Goal: Transaction & Acquisition: Purchase product/service

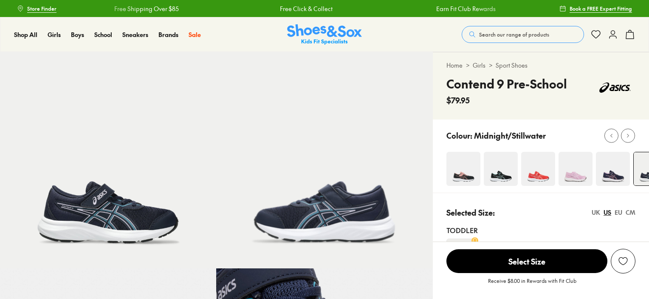
select select "*"
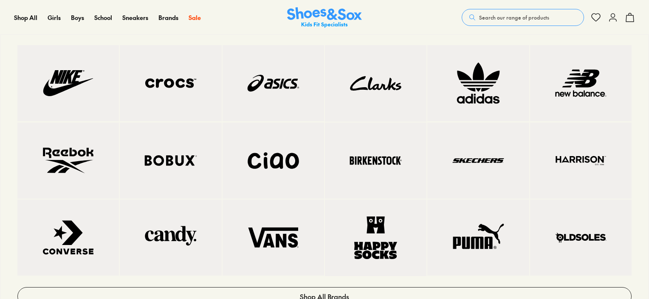
scroll to position [467, 0]
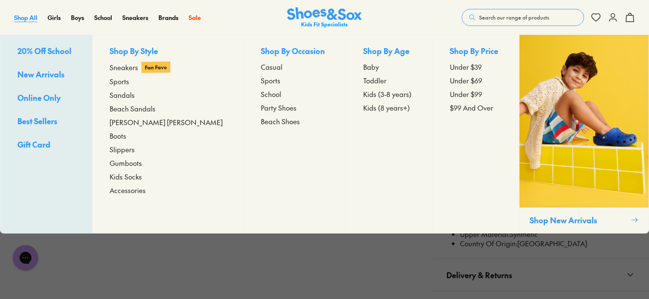
click at [17, 20] on span "Shop All" at bounding box center [25, 17] width 23 height 8
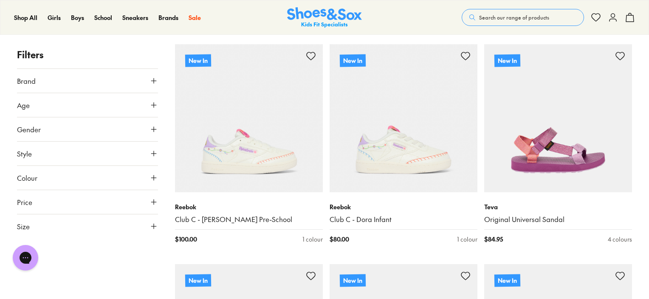
click at [146, 224] on button "Size" at bounding box center [87, 226] width 141 height 24
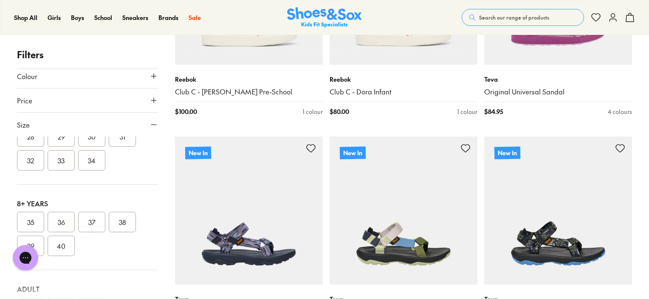
scroll to position [258, 0]
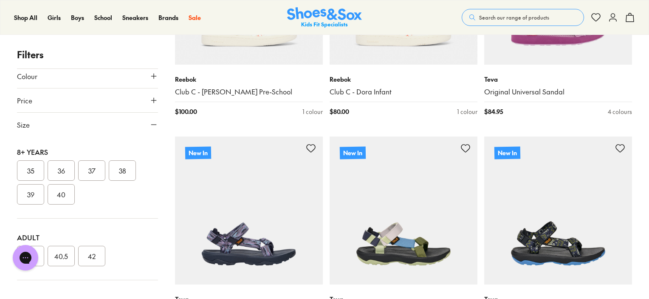
click at [62, 163] on button "36" at bounding box center [61, 170] width 27 height 20
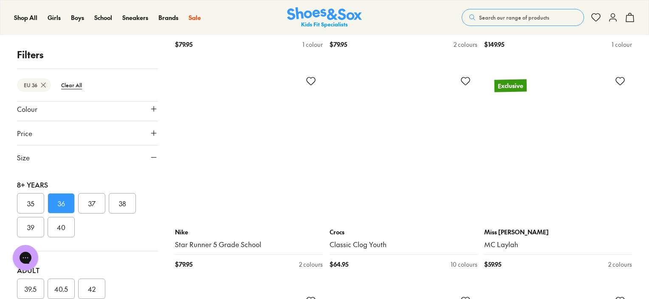
scroll to position [1873, 0]
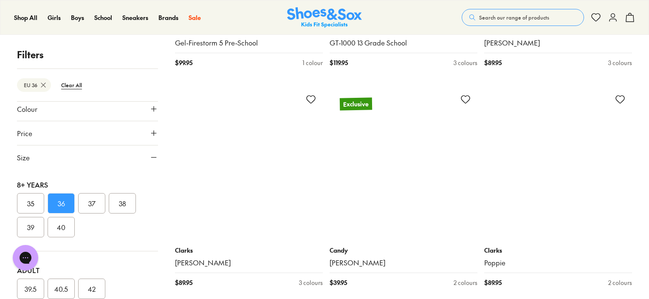
scroll to position [4082, 0]
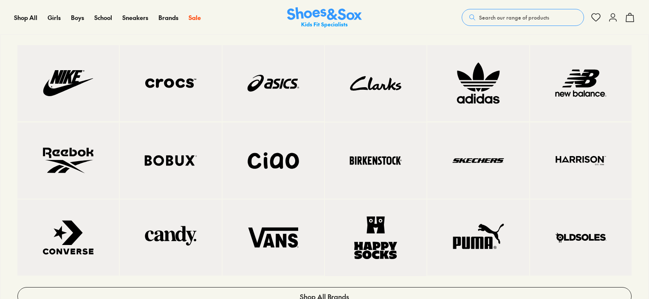
scroll to position [5483, 0]
click at [373, 156] on img at bounding box center [376, 160] width 68 height 42
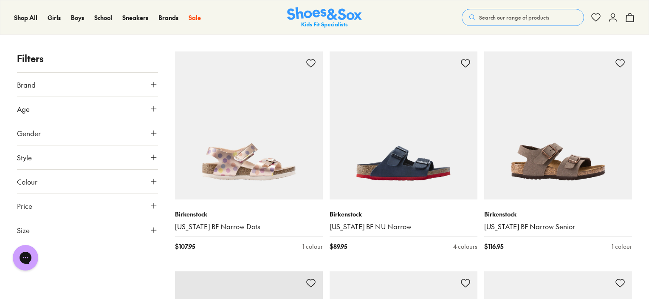
click at [144, 230] on button "Size" at bounding box center [87, 230] width 141 height 24
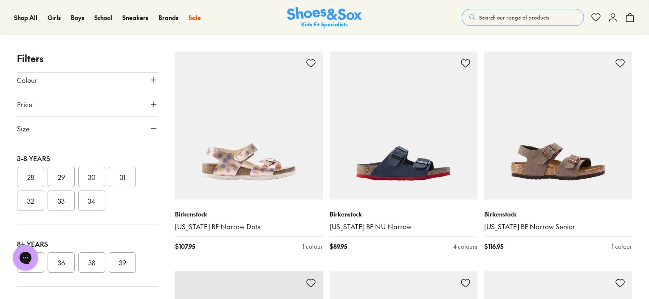
scroll to position [88, 0]
click at [67, 262] on button "36" at bounding box center [61, 259] width 27 height 20
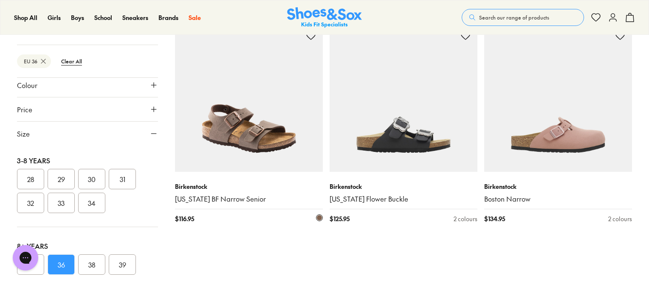
scroll to position [170, 0]
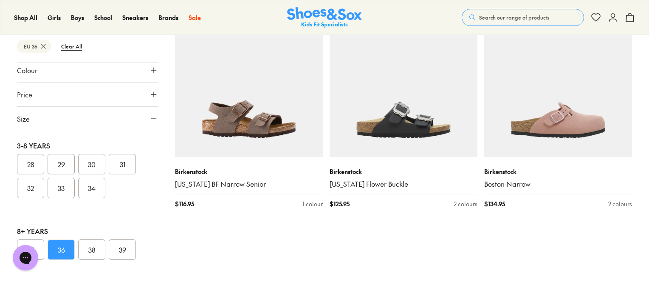
click at [98, 254] on button "38" at bounding box center [91, 249] width 27 height 20
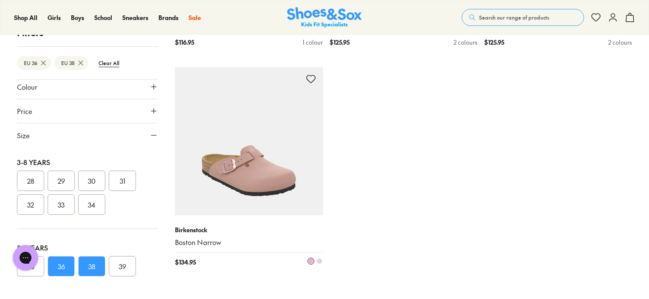
scroll to position [331, 0]
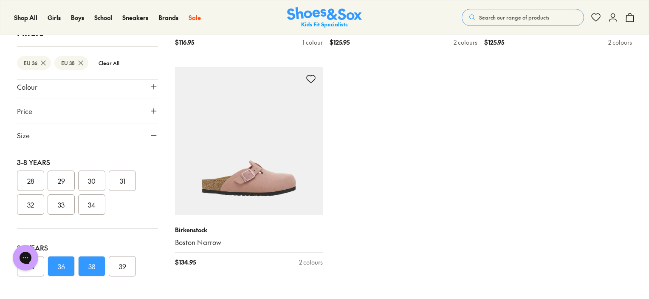
click at [64, 265] on button "36" at bounding box center [61, 266] width 27 height 20
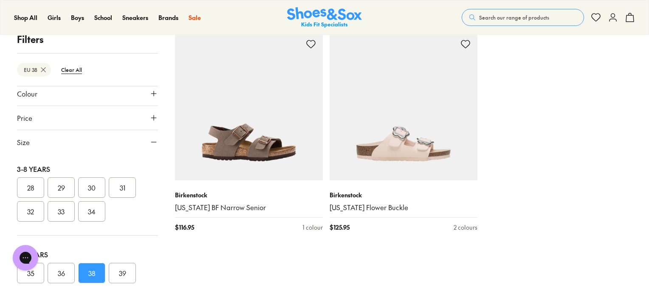
scroll to position [161, 0]
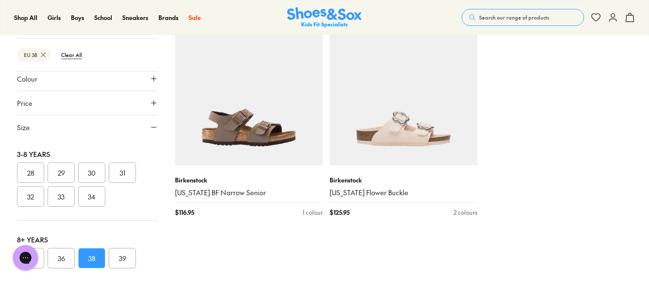
click at [62, 259] on button "36" at bounding box center [61, 258] width 27 height 20
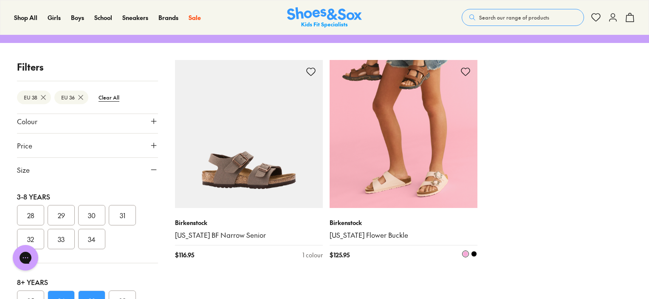
type input "***"
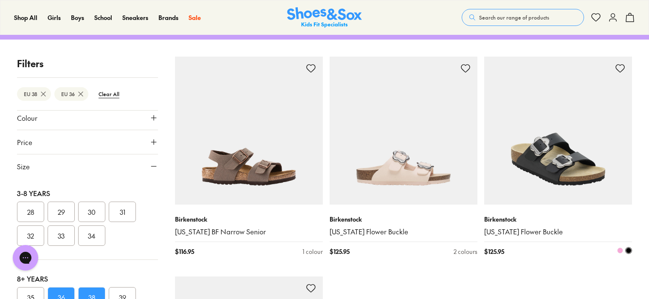
scroll to position [76, 0]
